Goal: Information Seeking & Learning: Learn about a topic

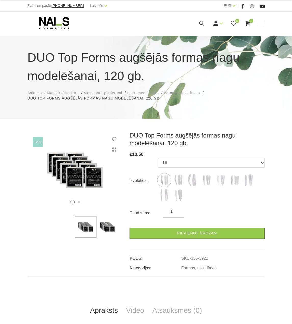
click at [200, 21] on icon at bounding box center [201, 23] width 6 height 6
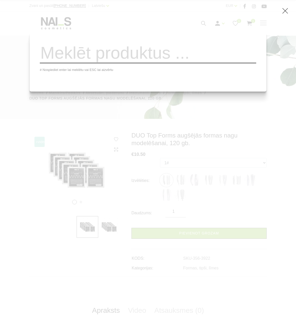
click at [188, 55] on input "search" at bounding box center [148, 53] width 216 height 21
type input "ot"
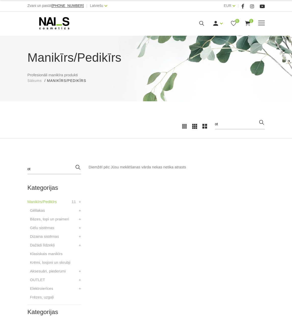
click at [204, 23] on icon at bounding box center [201, 23] width 6 height 6
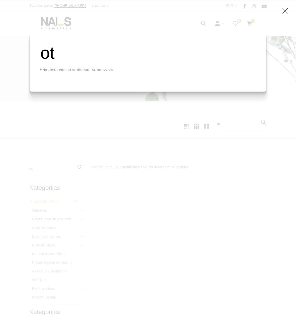
click at [192, 52] on input "ot" at bounding box center [148, 53] width 216 height 21
drag, startPoint x: 128, startPoint y: 59, endPoint x: 53, endPoint y: 60, distance: 75.0
click at [53, 60] on input "ot" at bounding box center [148, 53] width 216 height 21
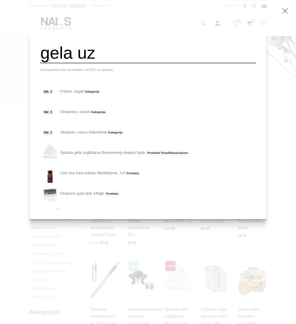
drag, startPoint x: 258, startPoint y: 48, endPoint x: 275, endPoint y: 39, distance: 19.3
click at [258, 48] on div "gela uz # Nospiediet enter lai meklētu vai ESC lai aizvērtu Frēzes, uzgaļi Kate…" at bounding box center [148, 162] width 296 height 324
click at [285, 14] on icon at bounding box center [285, 11] width 6 height 6
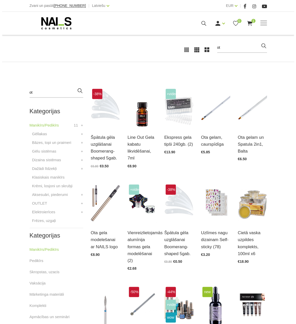
scroll to position [128, 0]
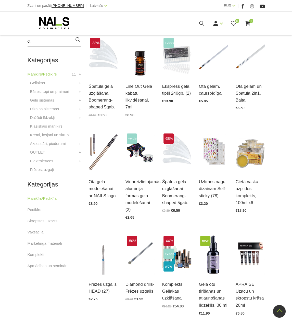
click at [201, 24] on icon at bounding box center [201, 23] width 6 height 6
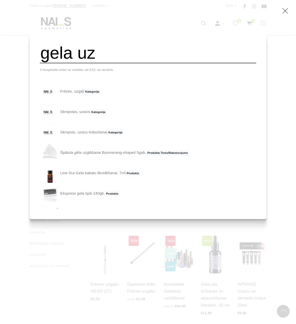
drag, startPoint x: 133, startPoint y: 55, endPoint x: 49, endPoint y: 70, distance: 85.6
click at [49, 70] on div "gela uz # Nospiediet enter lai meklētu vai ESC lai aizvērtu Frēzes, uzgaļi Kate…" at bounding box center [148, 125] width 237 height 187
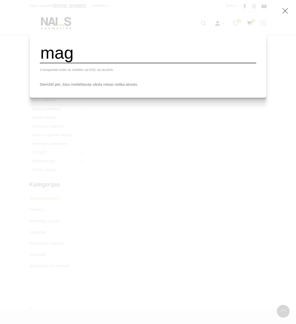
type input "mag"
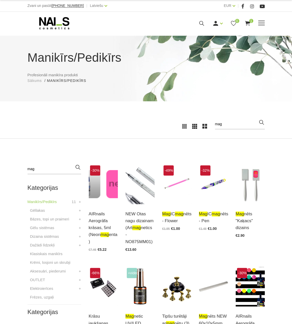
click at [205, 23] on div "Ienākt Reģistrēties 0 1" at bounding box center [186, 23] width 128 height 6
click at [200, 24] on icon at bounding box center [201, 23] width 6 height 6
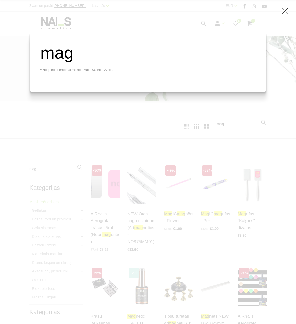
drag, startPoint x: 91, startPoint y: 59, endPoint x: 28, endPoint y: 65, distance: 63.8
click at [28, 65] on div "mag # Nospiediet enter lai meklētu vai ESC lai aizvērtu" at bounding box center [148, 162] width 296 height 324
type input "ombr"
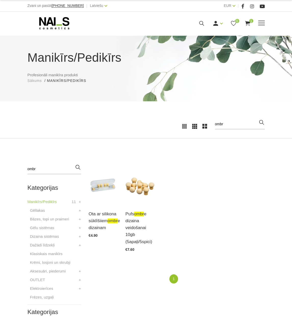
click at [203, 22] on icon at bounding box center [201, 23] width 6 height 6
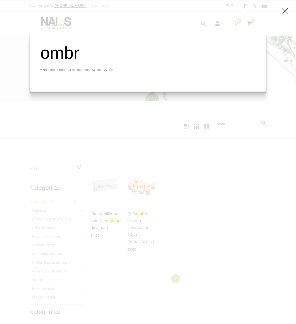
drag, startPoint x: 131, startPoint y: 50, endPoint x: 34, endPoint y: 65, distance: 97.5
click at [34, 65] on div "ombr # Nospiediet enter lai meklētu vai ESC lai aizvērtu" at bounding box center [148, 162] width 296 height 324
type input "met"
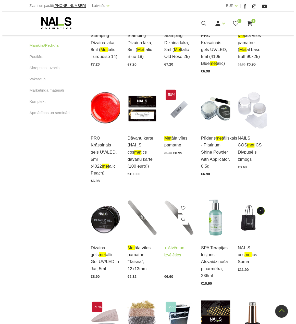
scroll to position [332, 0]
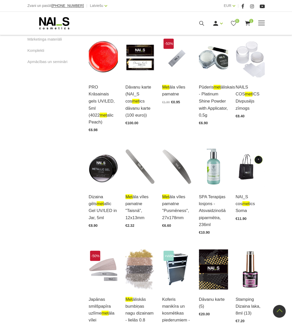
click at [203, 22] on icon at bounding box center [201, 23] width 6 height 6
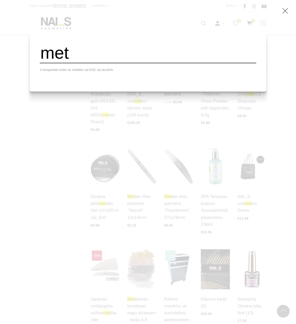
drag, startPoint x: 109, startPoint y: 57, endPoint x: 54, endPoint y: 59, distance: 54.6
click at [54, 59] on input "met" at bounding box center [148, 53] width 216 height 21
type input "diamon"
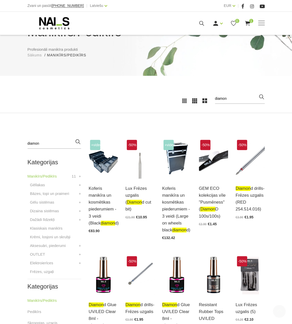
scroll to position [102, 0]
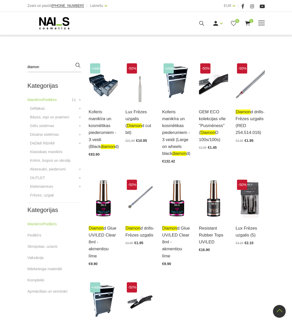
click at [60, 21] on icon at bounding box center [55, 23] width 54 height 13
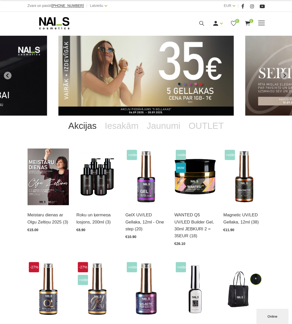
drag, startPoint x: 42, startPoint y: 19, endPoint x: 39, endPoint y: 15, distance: 5.2
click at [42, 19] on icon at bounding box center [55, 23] width 54 height 13
click at [201, 22] on icon at bounding box center [201, 23] width 6 height 6
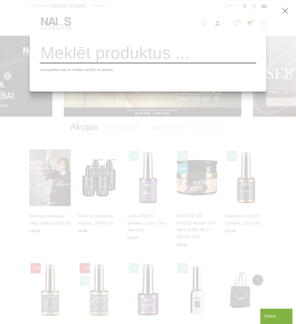
click at [184, 47] on input "search" at bounding box center [148, 53] width 216 height 21
type input "uzl"
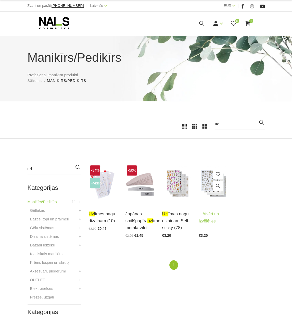
click at [214, 180] on span at bounding box center [218, 174] width 10 height 11
click at [208, 183] on img at bounding box center [213, 184] width 29 height 40
click at [172, 193] on img at bounding box center [176, 184] width 29 height 40
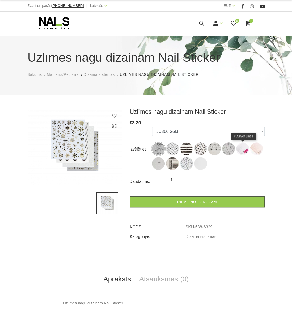
click at [243, 149] on img at bounding box center [242, 148] width 13 height 13
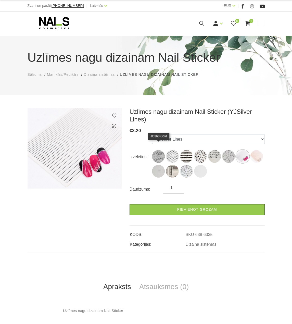
click at [156, 150] on img at bounding box center [158, 156] width 13 height 13
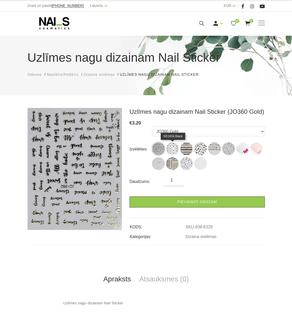
click at [169, 150] on img at bounding box center [172, 148] width 13 height 13
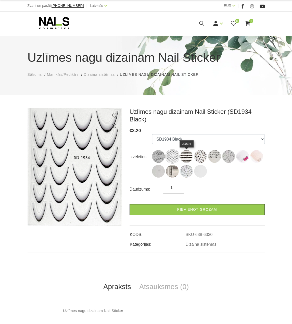
click at [188, 155] on img at bounding box center [186, 156] width 13 height 13
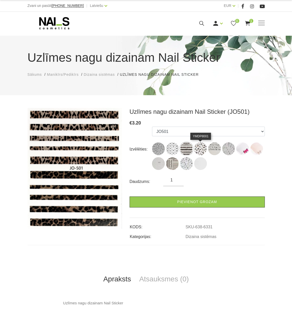
click at [200, 149] on img at bounding box center [200, 148] width 13 height 13
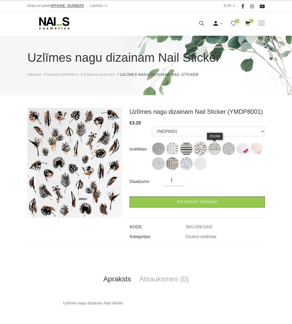
click at [211, 148] on img at bounding box center [214, 148] width 13 height 13
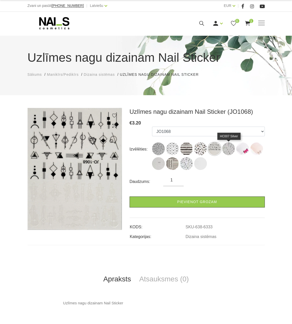
click at [225, 150] on img at bounding box center [228, 148] width 13 height 13
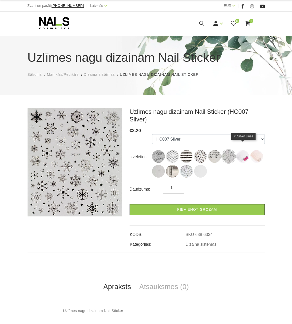
click at [242, 152] on img at bounding box center [242, 156] width 13 height 13
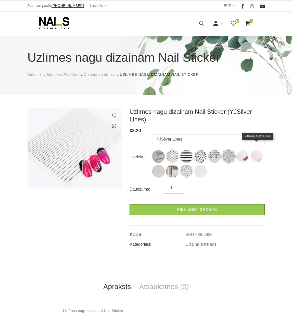
click at [254, 151] on img at bounding box center [256, 156] width 13 height 13
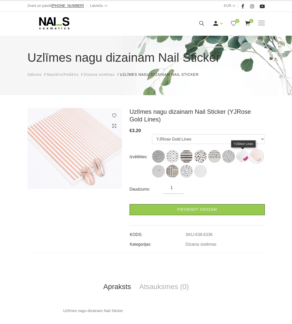
click at [243, 156] on img at bounding box center [242, 156] width 13 height 13
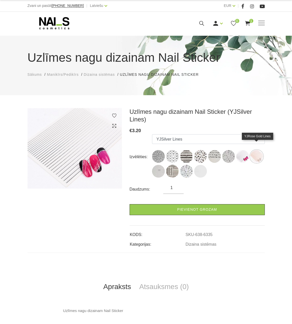
click at [255, 151] on img at bounding box center [256, 156] width 13 height 13
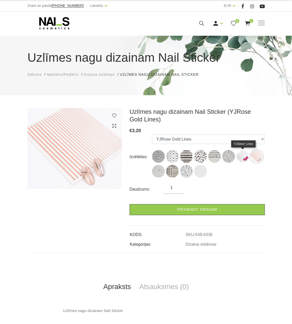
click at [241, 158] on img at bounding box center [242, 156] width 13 height 13
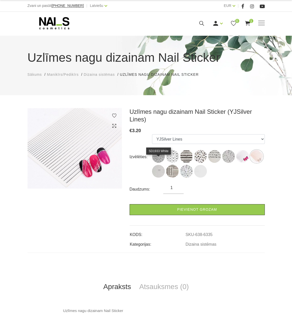
click at [159, 166] on img at bounding box center [158, 171] width 13 height 13
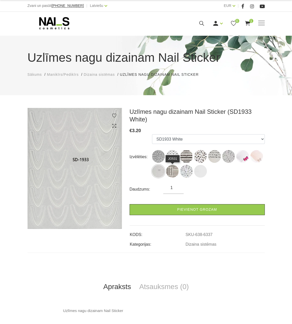
click at [172, 173] on img at bounding box center [172, 171] width 13 height 13
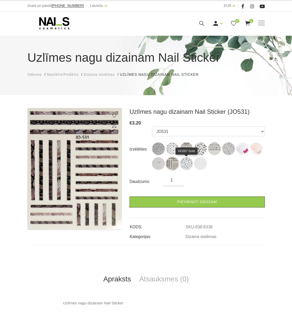
click at [189, 169] on img at bounding box center [186, 163] width 13 height 13
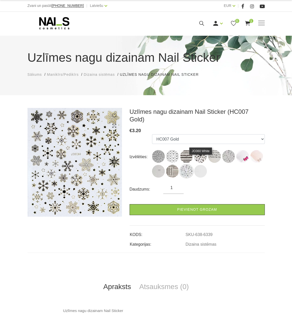
click at [200, 165] on img at bounding box center [200, 171] width 13 height 13
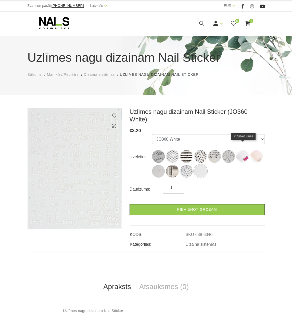
click at [241, 150] on img at bounding box center [242, 156] width 13 height 13
select select "6335"
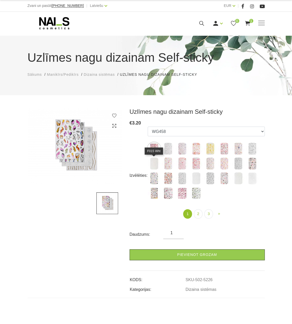
click at [151, 162] on img at bounding box center [154, 163] width 13 height 13
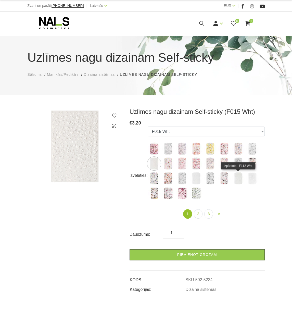
click at [236, 177] on img at bounding box center [238, 178] width 13 height 13
select select "5248"
click at [200, 212] on link "2" at bounding box center [198, 213] width 9 height 9
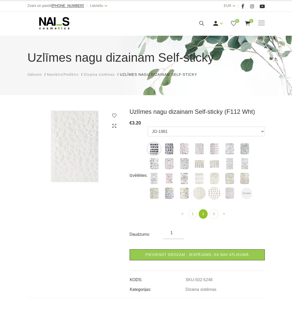
click at [241, 196] on img at bounding box center [246, 192] width 11 height 11
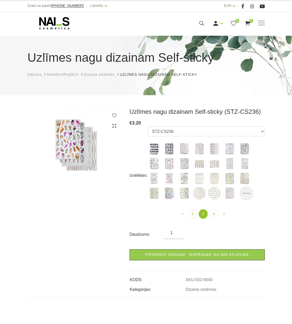
click at [244, 195] on img at bounding box center [246, 192] width 11 height 11
click at [204, 194] on img at bounding box center [199, 193] width 13 height 13
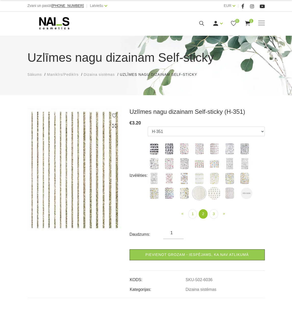
click at [249, 198] on label at bounding box center [246, 192] width 11 height 11
select select "6040"
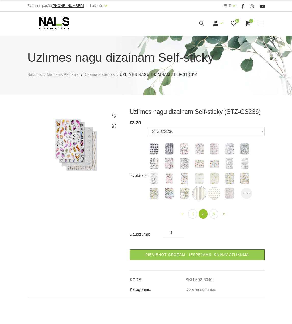
click at [247, 195] on img at bounding box center [246, 192] width 11 height 11
click at [194, 215] on link "1" at bounding box center [192, 213] width 9 height 9
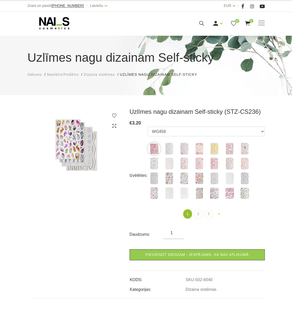
click at [167, 146] on img at bounding box center [169, 148] width 13 height 13
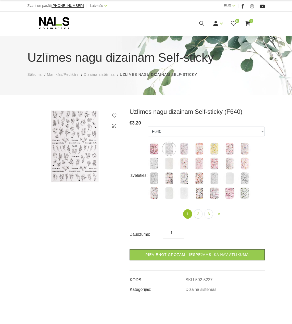
click at [186, 149] on img at bounding box center [184, 148] width 13 height 13
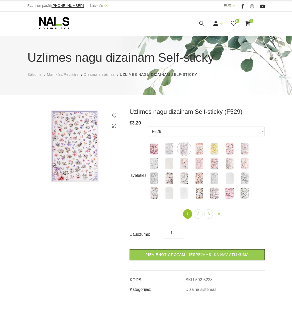
click at [156, 149] on img at bounding box center [154, 148] width 13 height 13
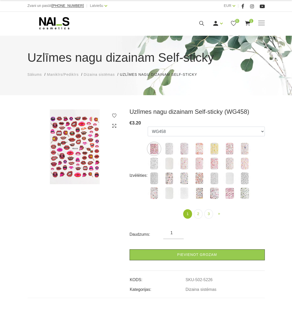
click at [171, 152] on img at bounding box center [169, 148] width 13 height 13
select select "5227"
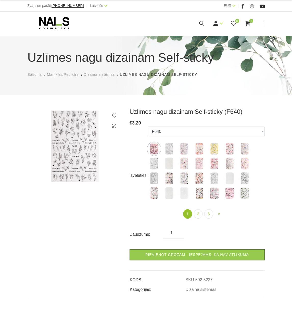
click at [53, 20] on icon at bounding box center [55, 23] width 54 height 13
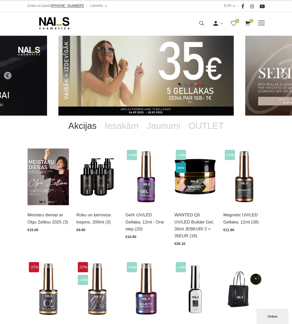
click at [50, 25] on icon at bounding box center [55, 23] width 54 height 13
